Goal: Transaction & Acquisition: Purchase product/service

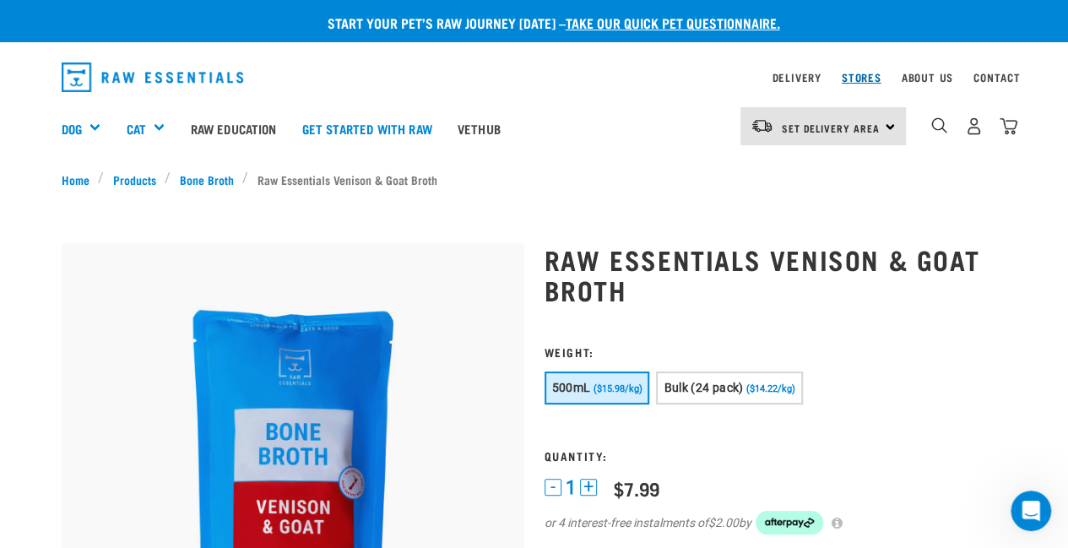
click at [870, 74] on link "Stores" at bounding box center [862, 77] width 40 height 6
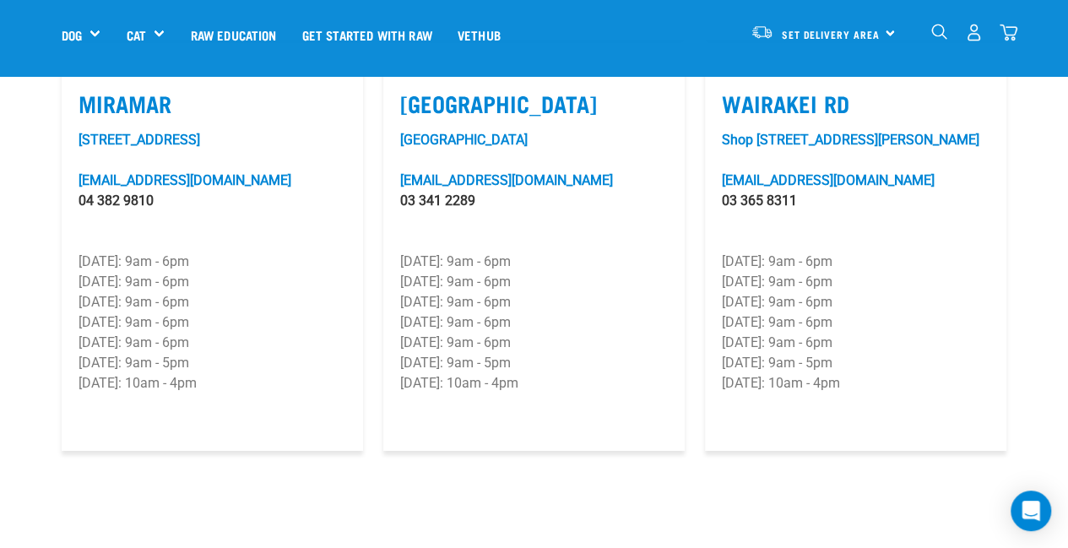
scroll to position [2606, 0]
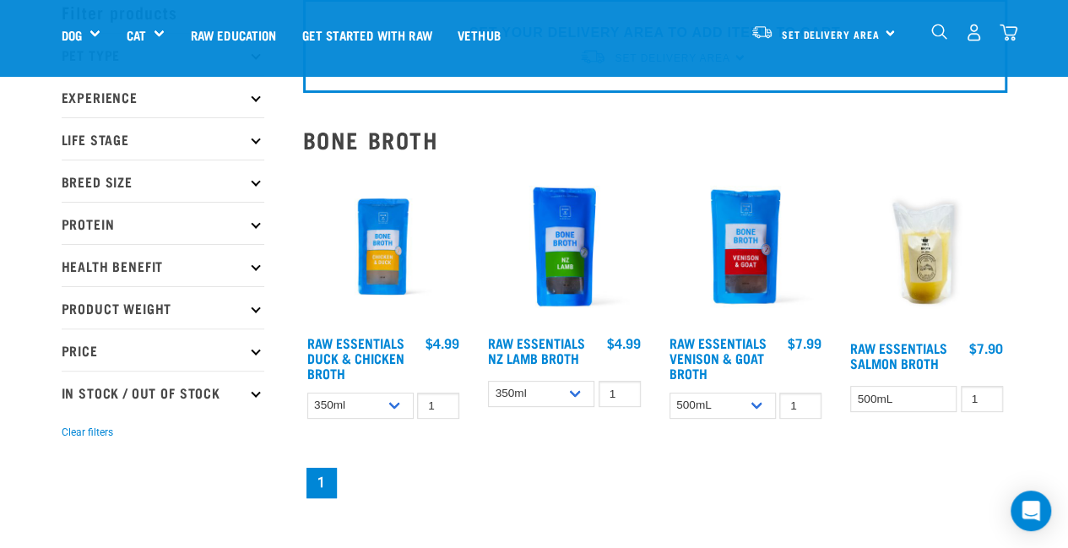
scroll to position [85, 0]
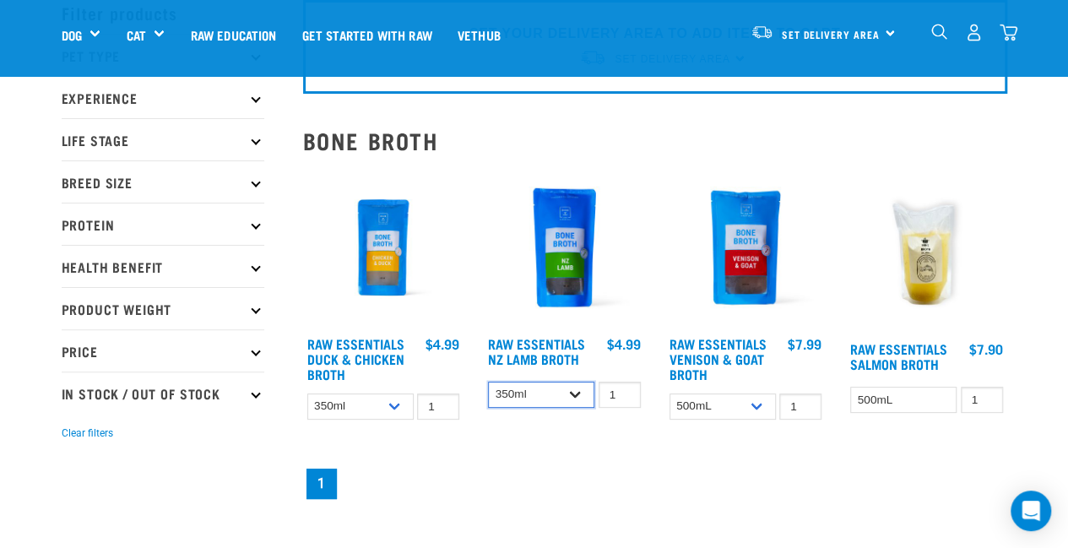
click at [564, 393] on select "350ml Bulk (40 pack)" at bounding box center [541, 395] width 106 height 26
click at [488, 382] on select "350ml Bulk (40 pack)" at bounding box center [541, 395] width 106 height 26
click at [580, 389] on select "350ml Bulk (40 pack)" at bounding box center [541, 395] width 106 height 26
select select "798"
click at [488, 382] on select "350ml Bulk (40 pack)" at bounding box center [541, 395] width 106 height 26
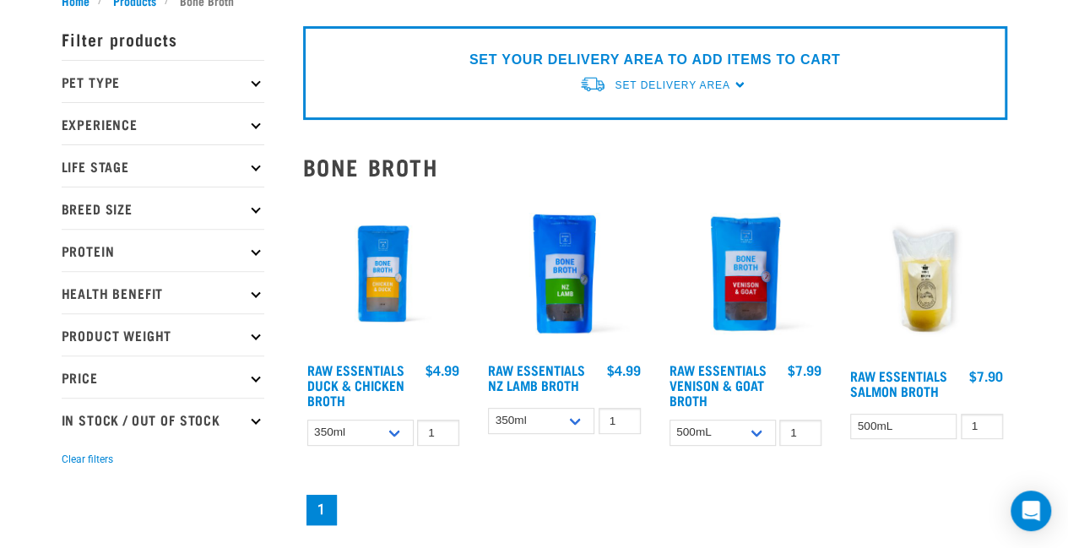
scroll to position [0, 0]
